Goal: Task Accomplishment & Management: Manage account settings

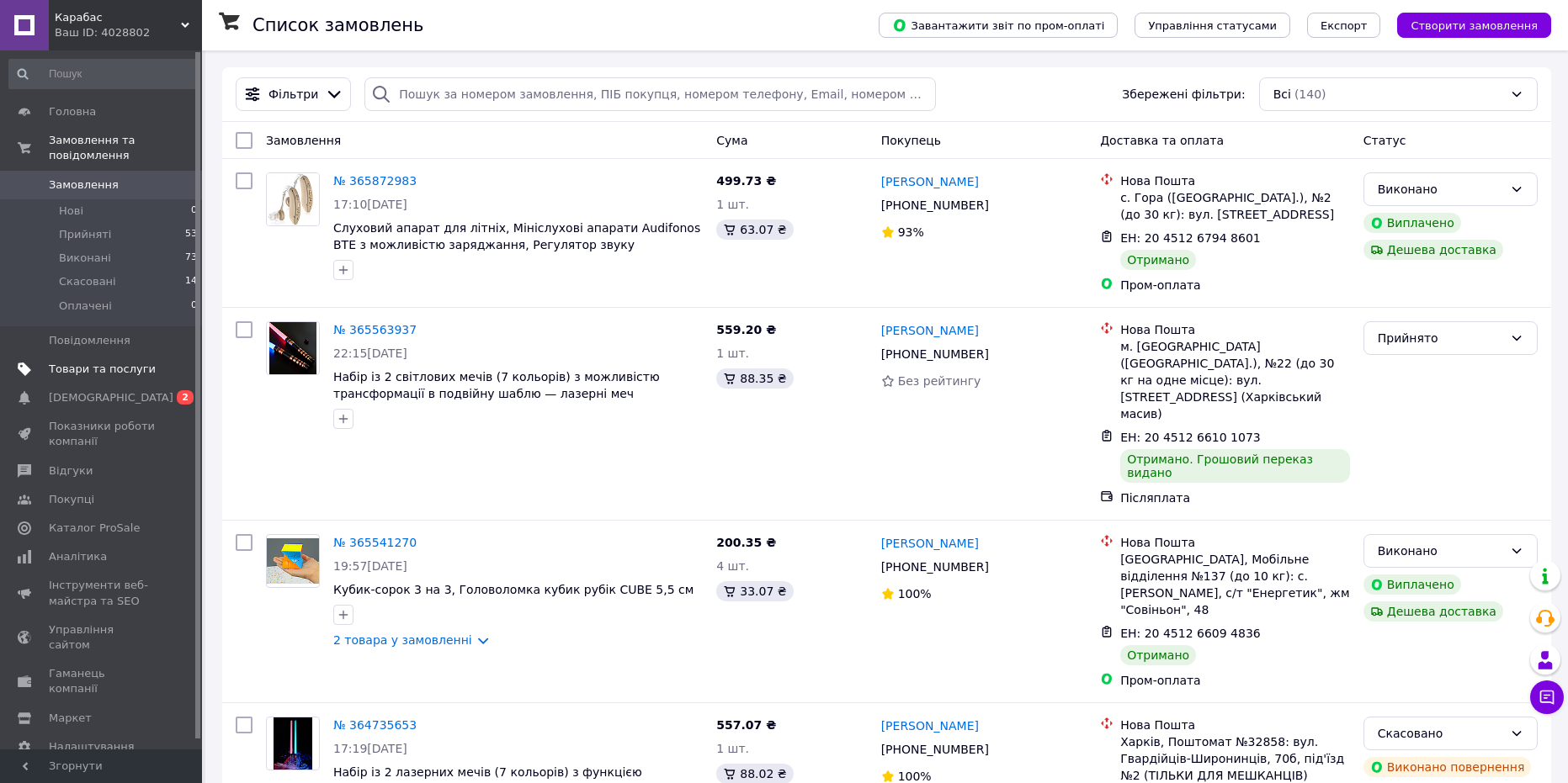
click at [131, 362] on span "Товари та послуги" at bounding box center [102, 369] width 107 height 16
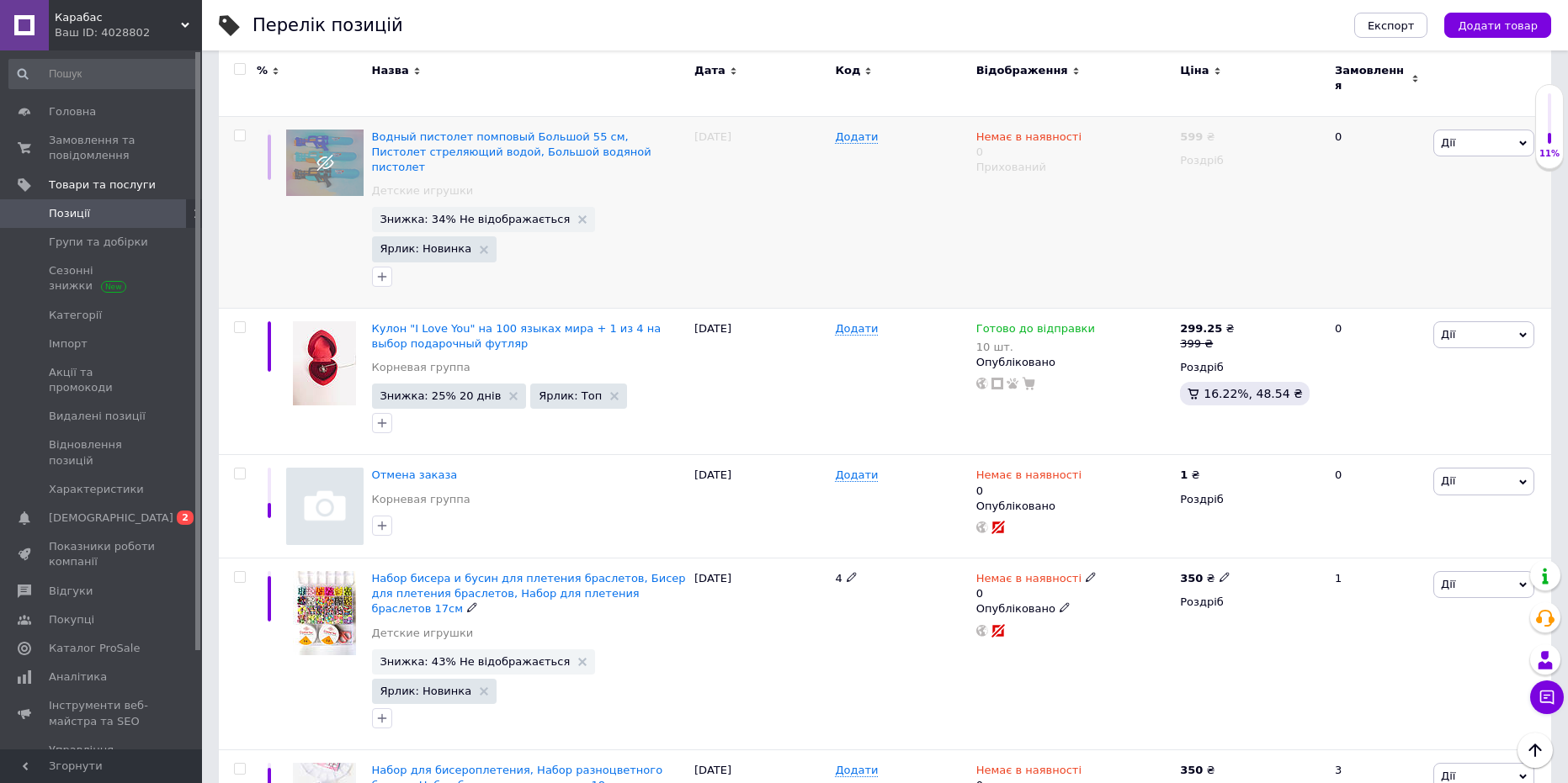
scroll to position [2694, 0]
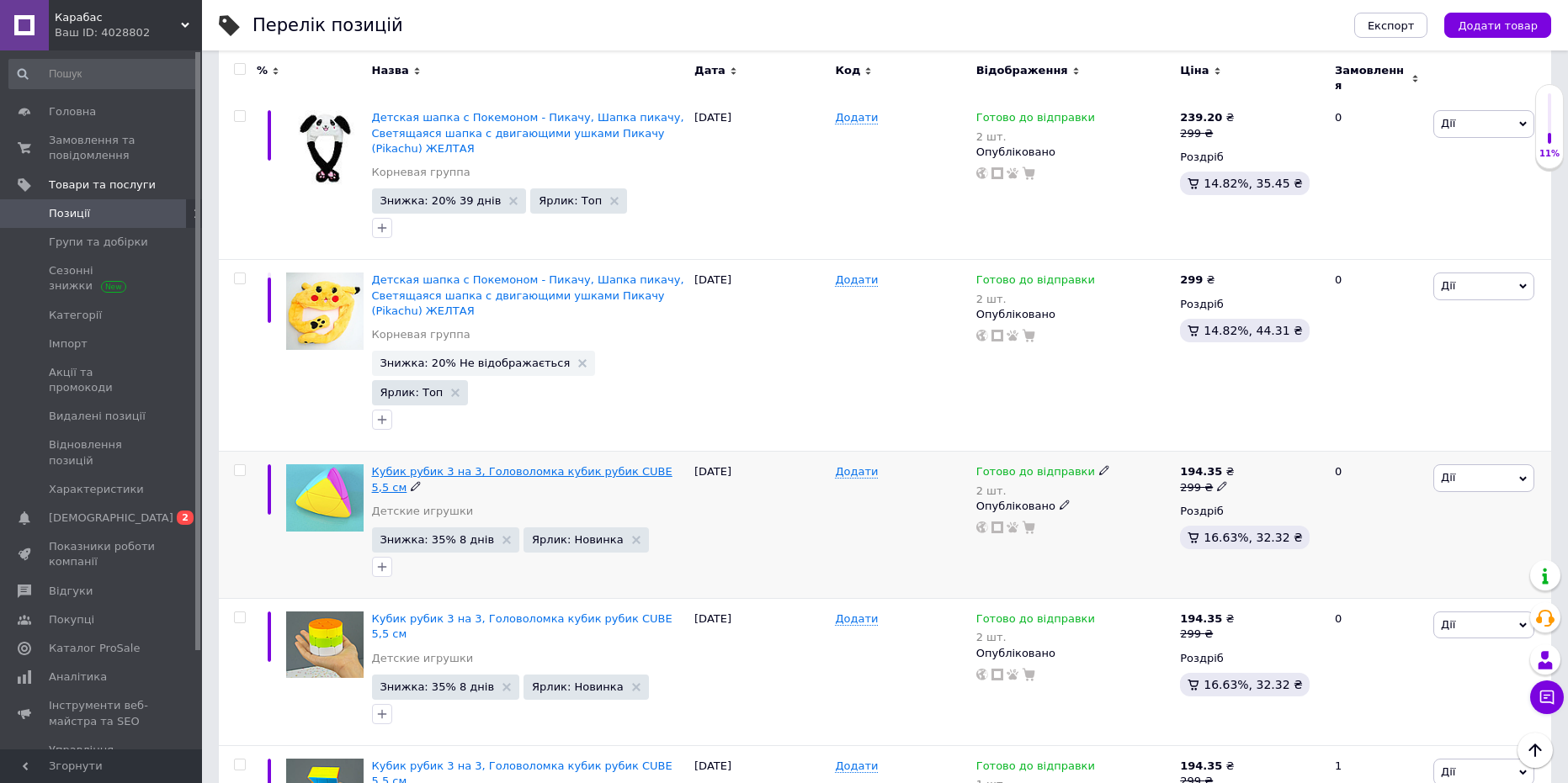
scroll to position [253, 0]
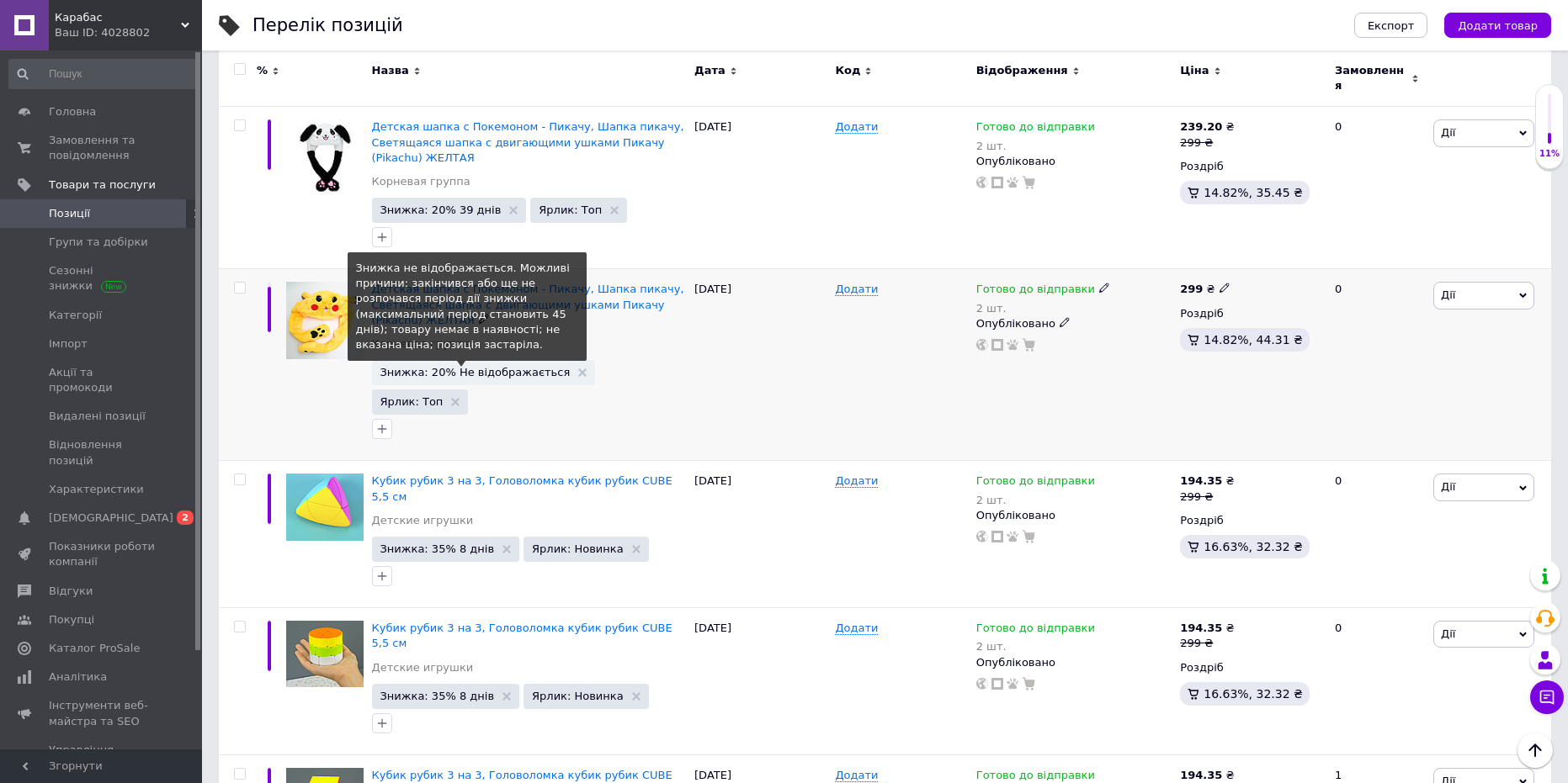
click at [495, 367] on span "Знижка: 20% Не відображається" at bounding box center [475, 373] width 191 height 11
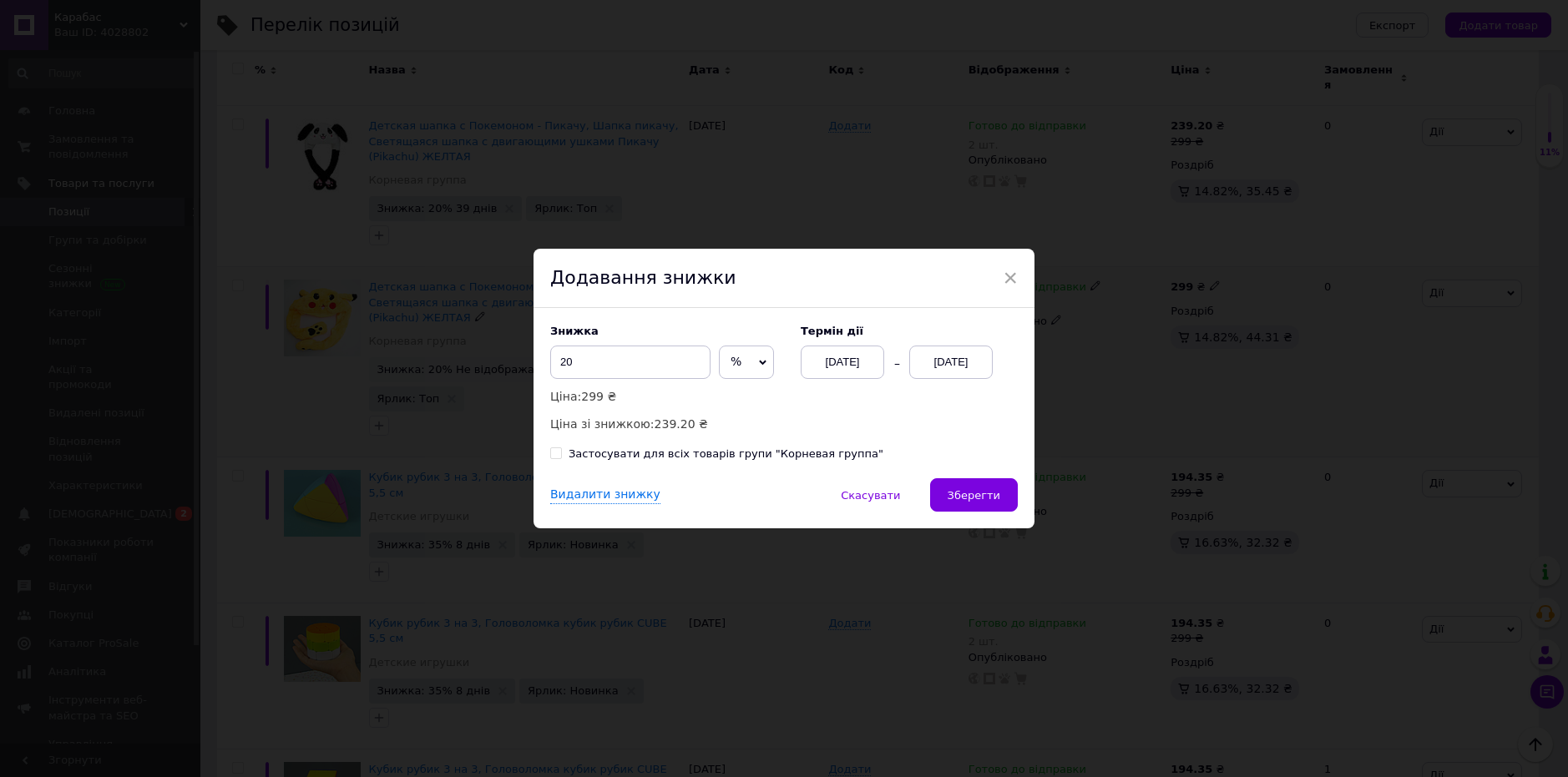
click at [947, 357] on div "12.10.2025" at bounding box center [951, 362] width 84 height 34
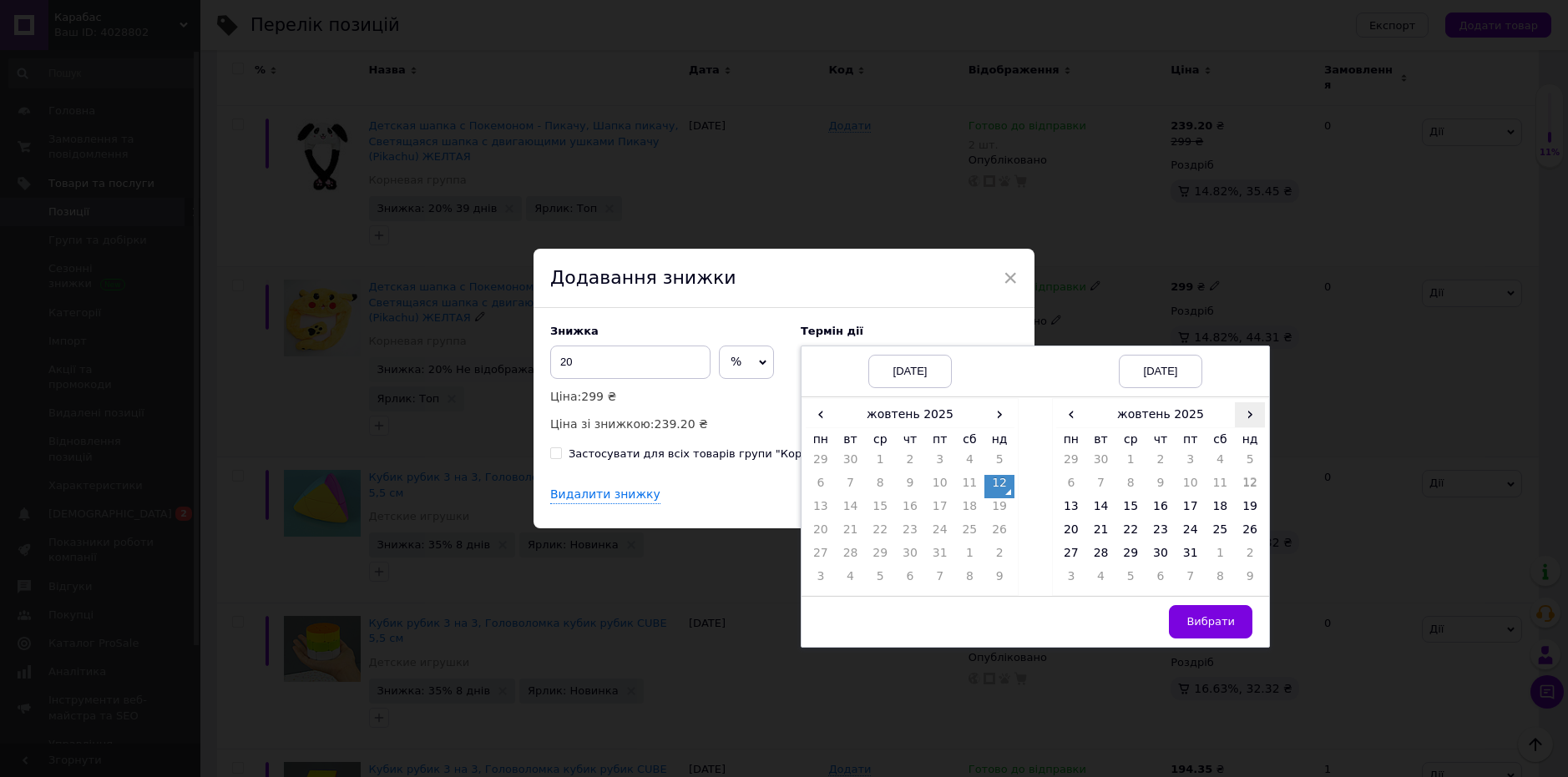
click at [1258, 409] on span "›" at bounding box center [1250, 414] width 30 height 25
click at [1135, 553] on td "26" at bounding box center [1130, 557] width 30 height 24
click at [1206, 623] on span "Вибрати" at bounding box center [1210, 622] width 48 height 13
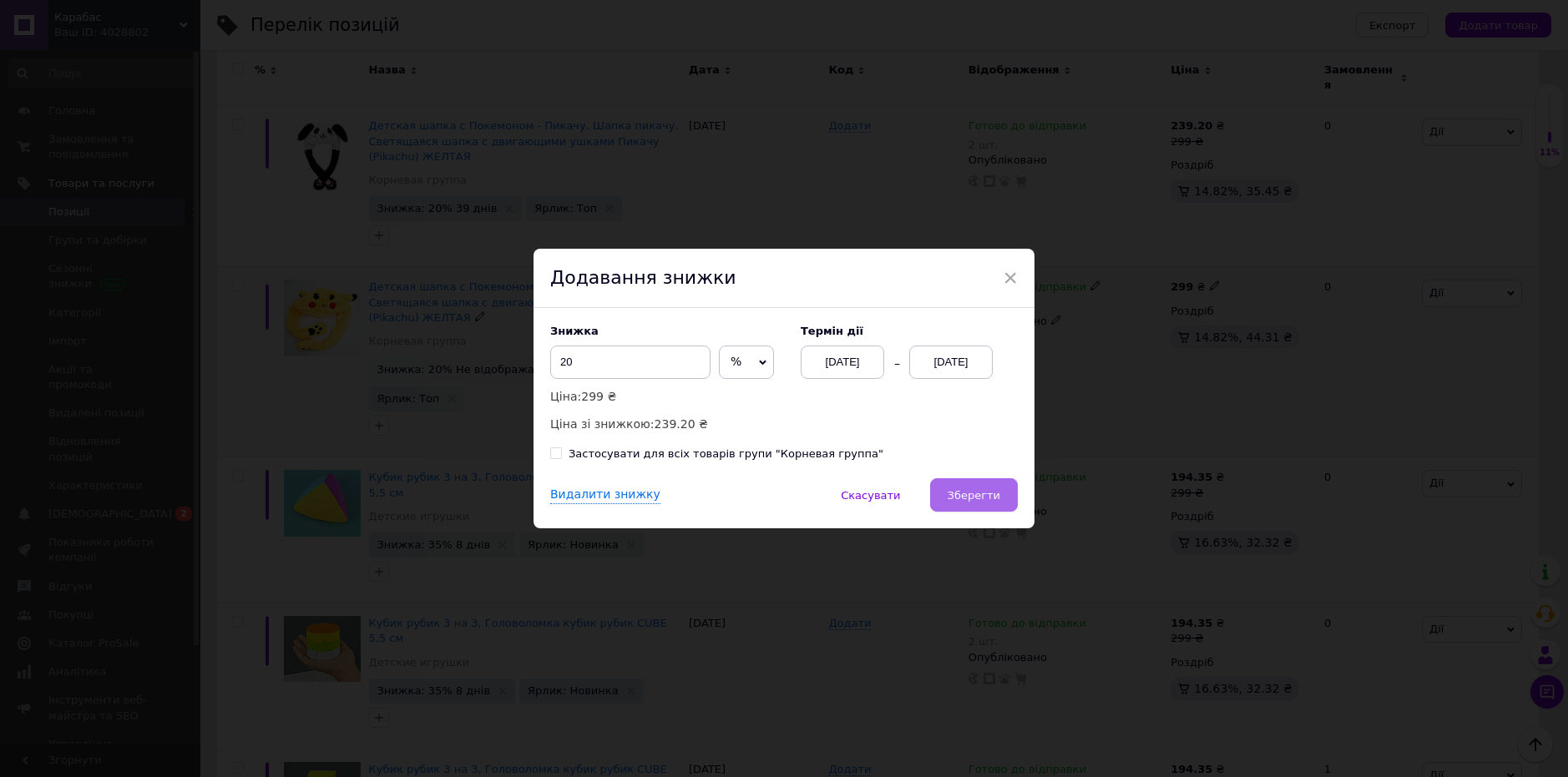
click at [961, 491] on span "Зберегти" at bounding box center [974, 495] width 53 height 13
